Goal: Navigation & Orientation: Understand site structure

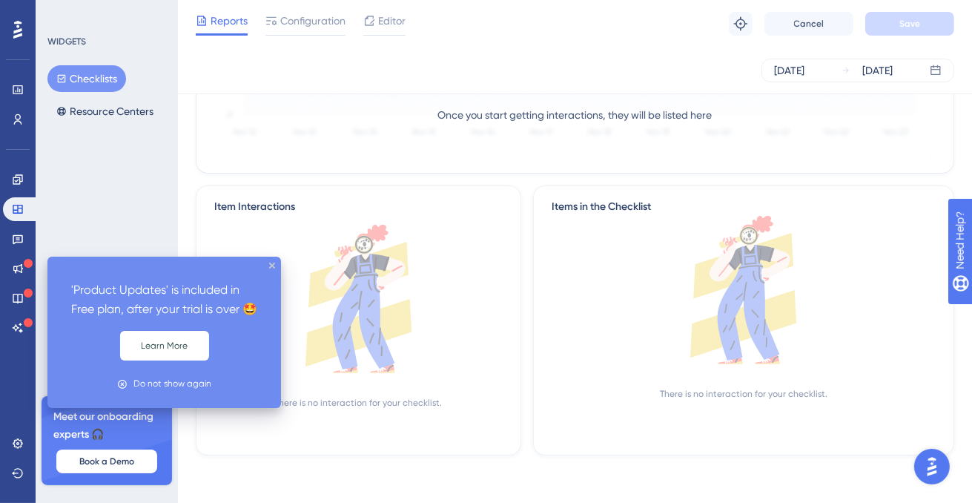
scroll to position [269, 0]
click at [171, 360] on button "Learn More" at bounding box center [164, 346] width 89 height 30
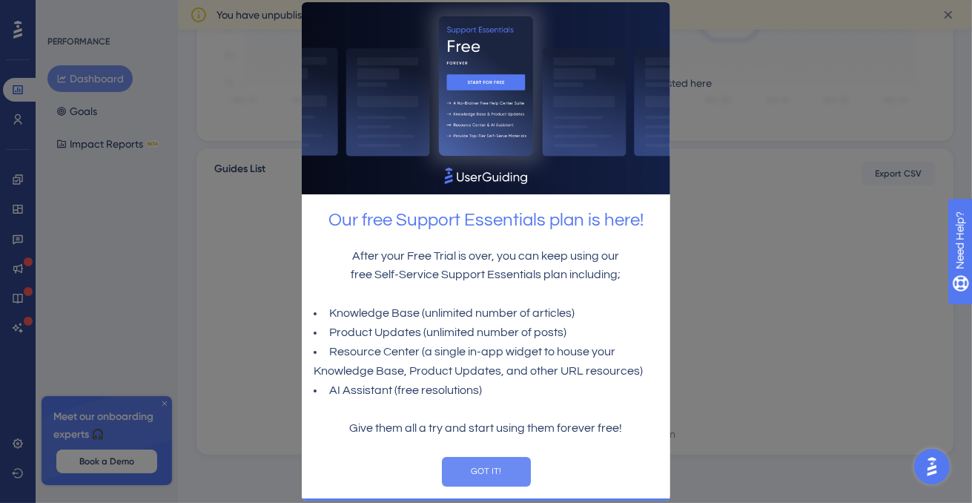
click at [483, 475] on button "GOT IT!" at bounding box center [485, 472] width 89 height 30
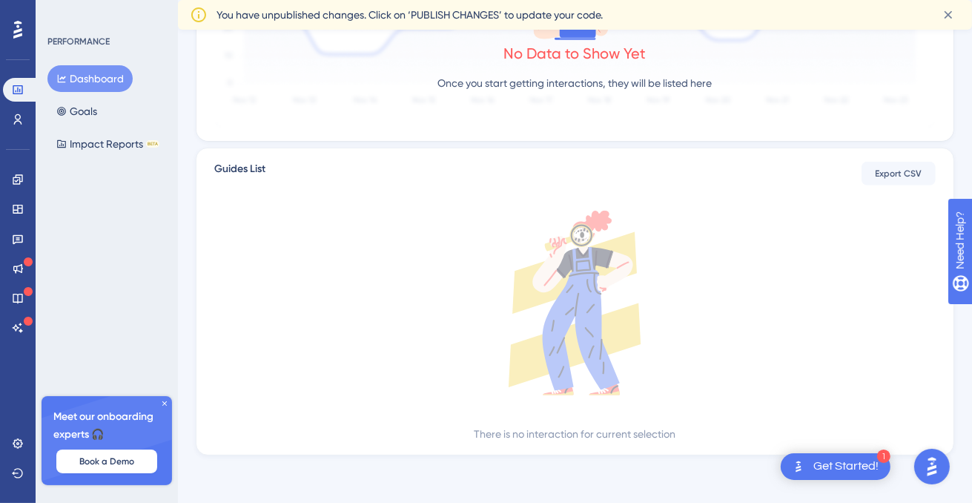
scroll to position [142, 0]
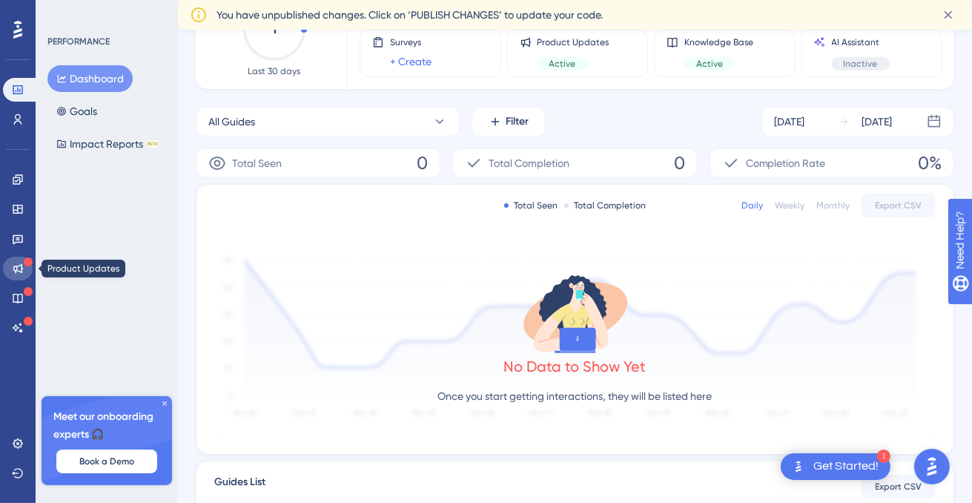
click at [7, 271] on link at bounding box center [18, 269] width 30 height 24
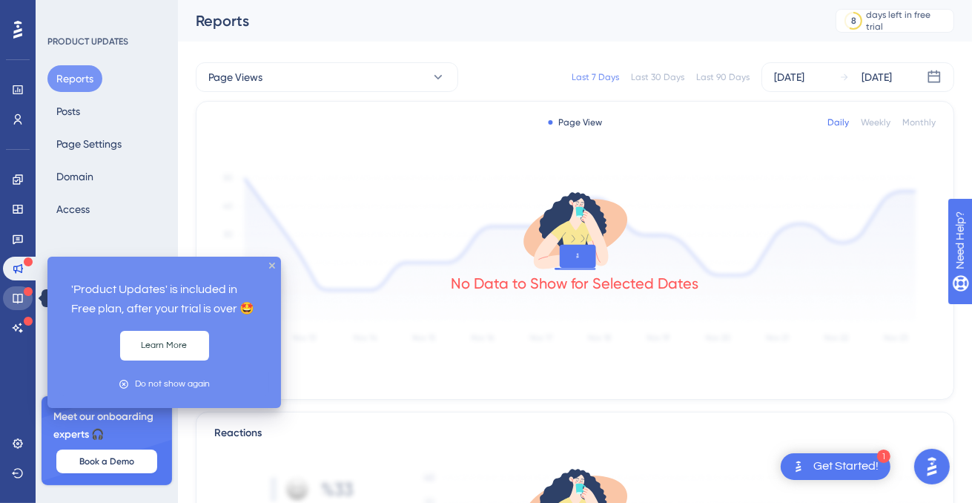
click at [17, 297] on icon at bounding box center [18, 298] width 12 height 12
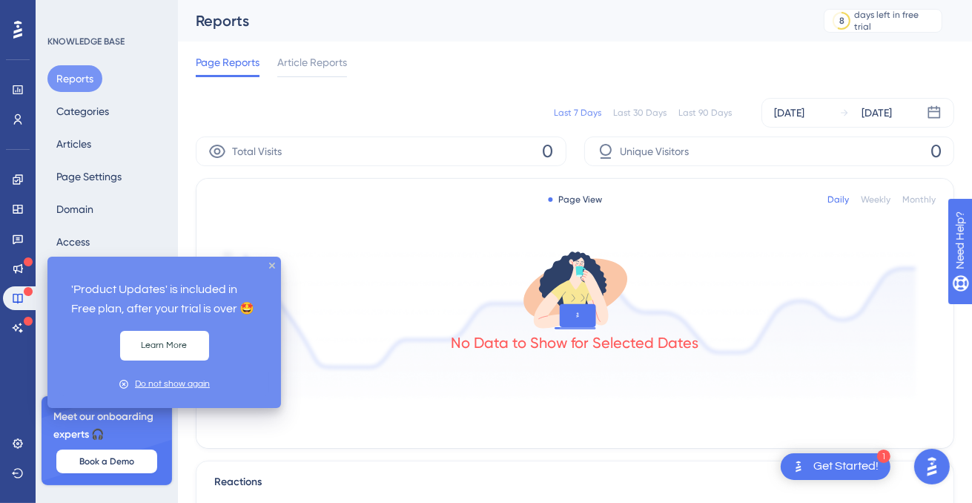
click at [149, 384] on div "Do not show again" at bounding box center [172, 384] width 75 height 14
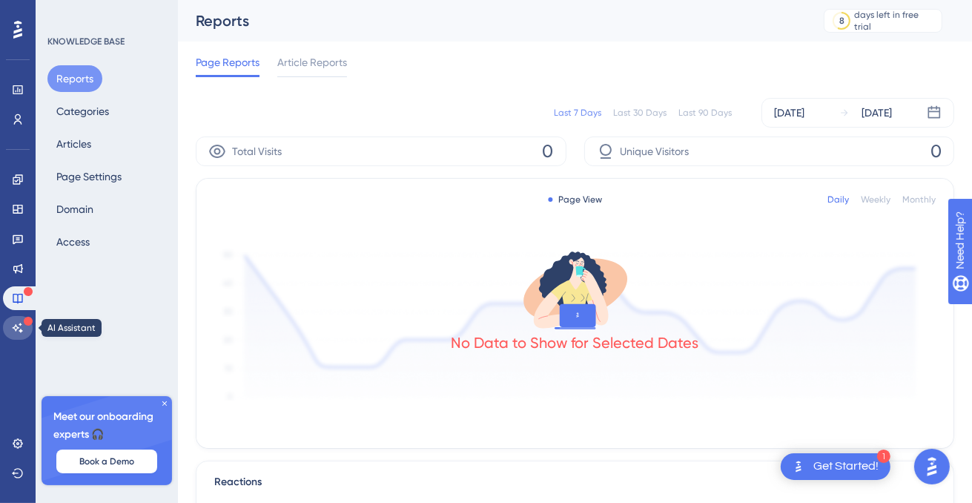
click at [22, 322] on icon at bounding box center [18, 328] width 12 height 12
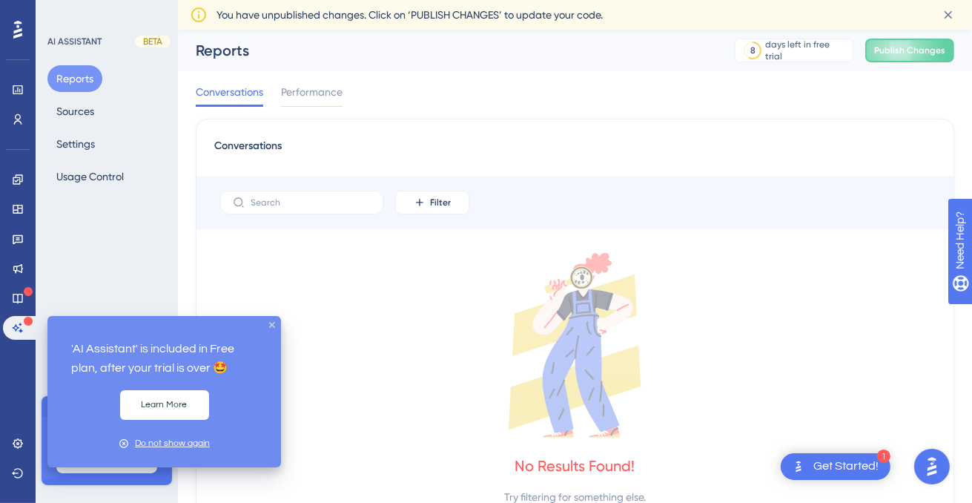
click at [197, 443] on div "Do not show again" at bounding box center [172, 443] width 75 height 14
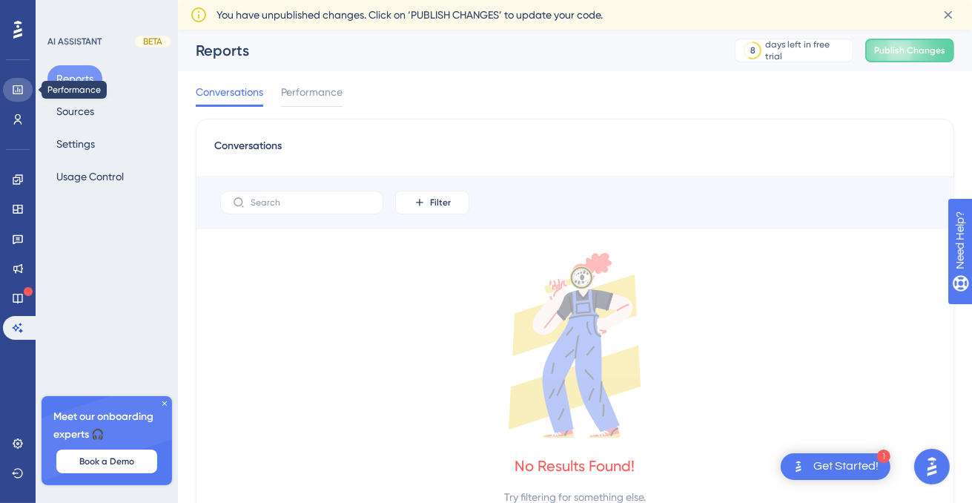
click at [24, 87] on link at bounding box center [18, 90] width 30 height 24
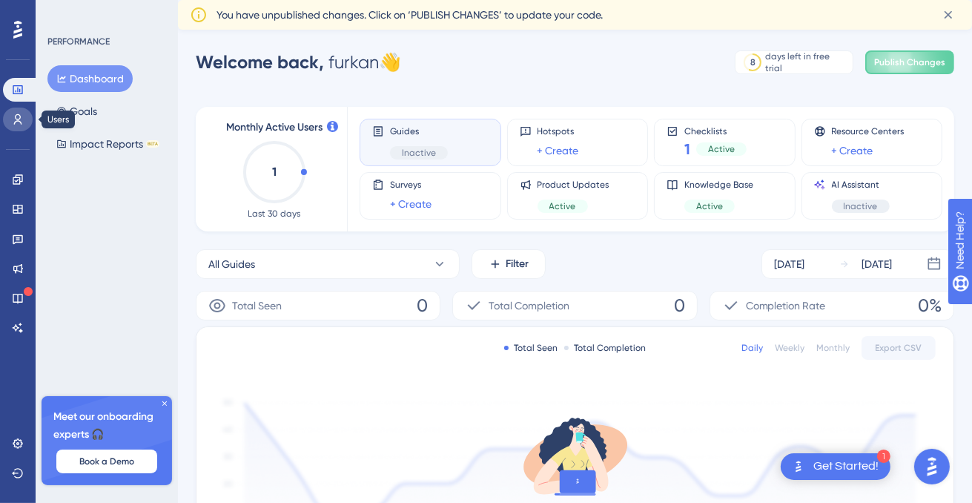
click at [16, 113] on link at bounding box center [18, 120] width 30 height 24
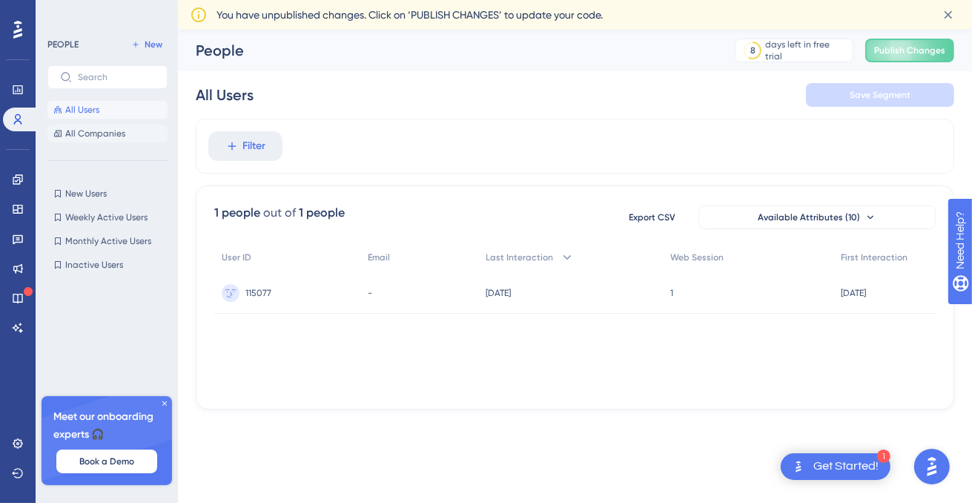
click at [122, 132] on span "All Companies" at bounding box center [95, 134] width 60 height 12
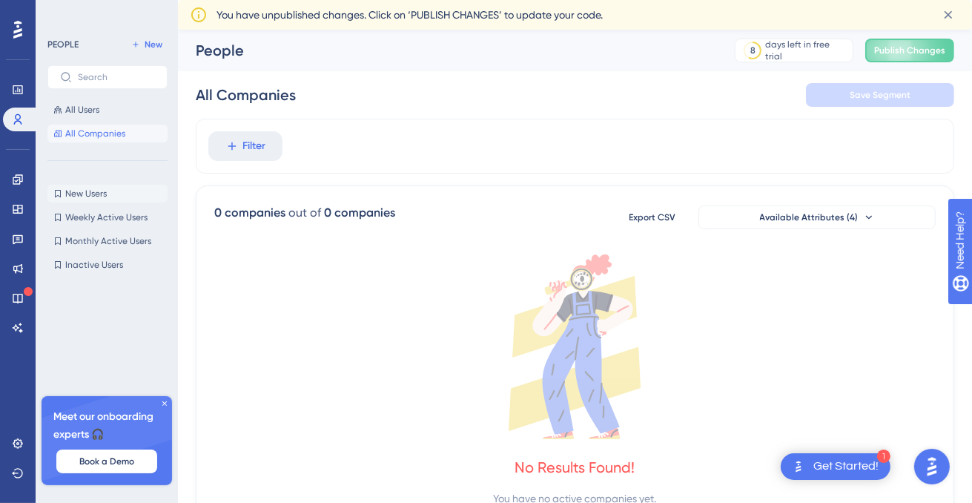
click at [129, 194] on button "New Users New Users" at bounding box center [107, 194] width 120 height 18
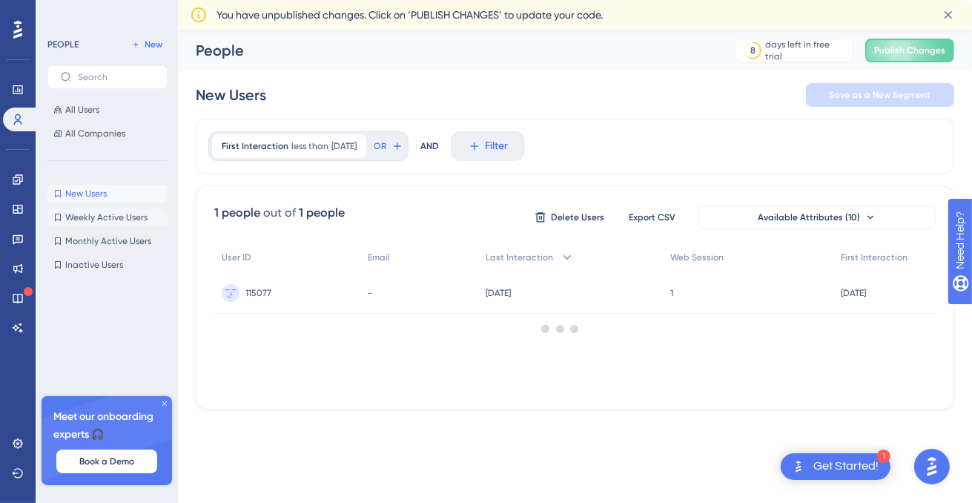
click at [130, 218] on span "Weekly Active Users" at bounding box center [106, 217] width 82 height 12
click at [129, 239] on span "Monthly Active Users" at bounding box center [108, 241] width 86 height 12
click at [126, 257] on button "Inactive Users Inactive Users" at bounding box center [107, 265] width 120 height 18
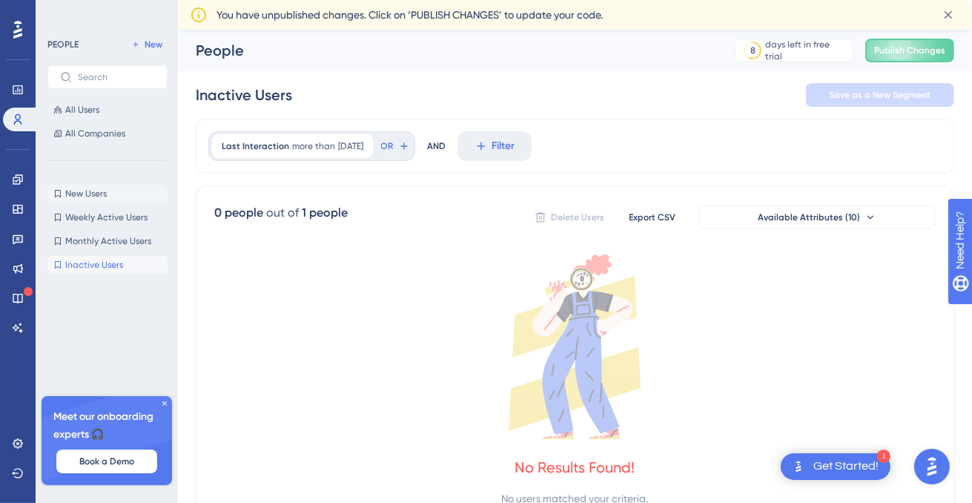
click at [119, 200] on button "New Users New Users" at bounding box center [107, 194] width 120 height 18
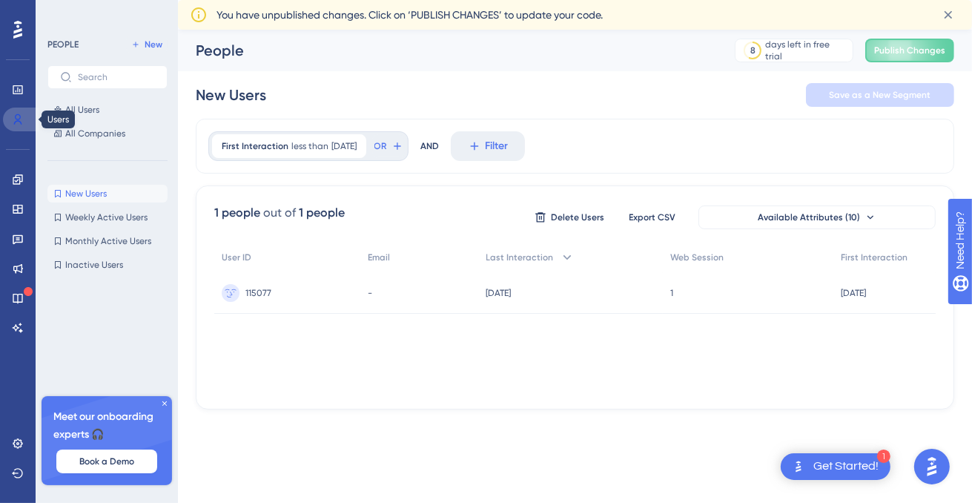
click at [23, 117] on icon at bounding box center [18, 119] width 12 height 12
click at [28, 85] on link at bounding box center [18, 90] width 30 height 24
